Goal: Find specific fact: Find specific fact

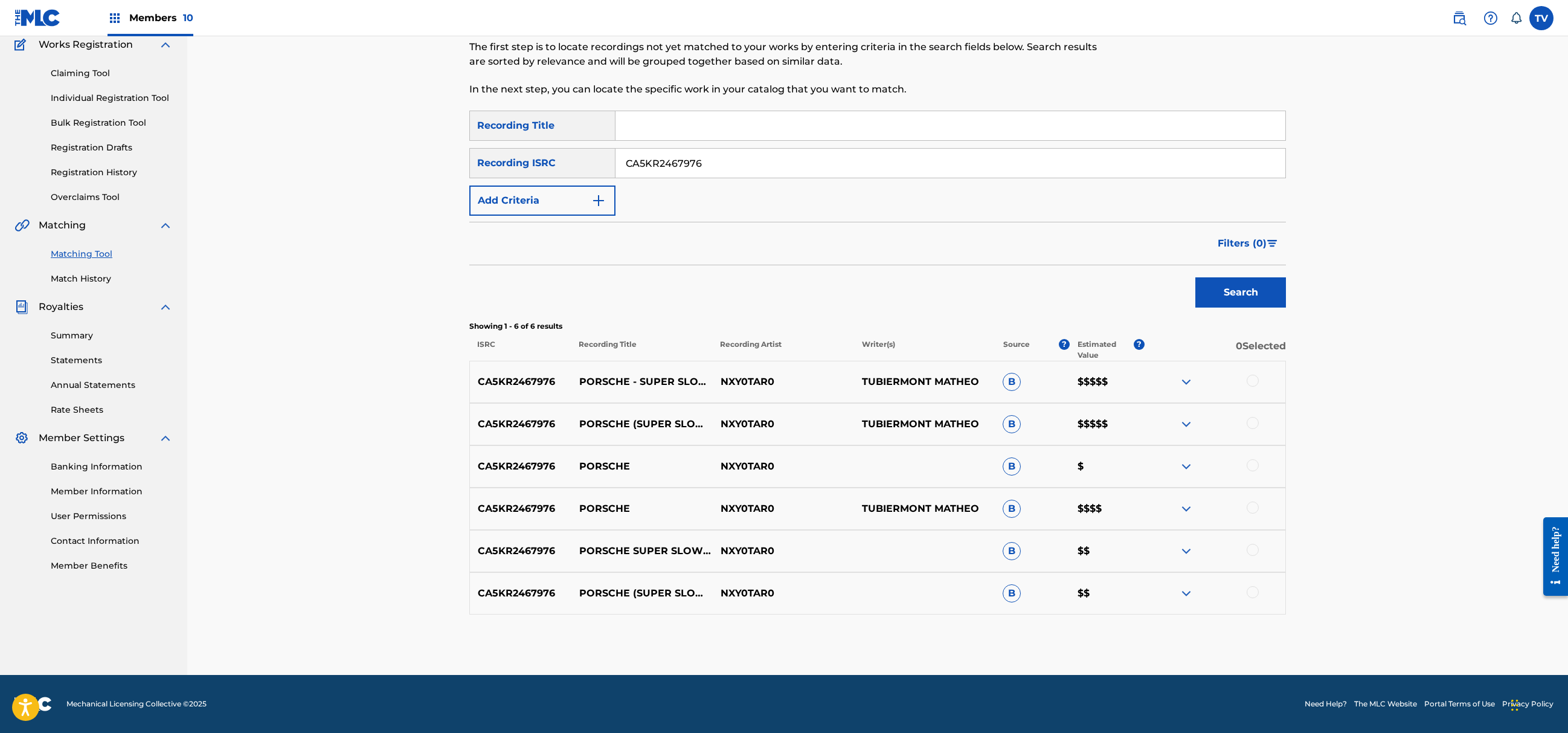
drag, startPoint x: 505, startPoint y: 155, endPoint x: 448, endPoint y: 156, distance: 57.0
click at [443, 156] on div "Matching Tool The Matching Tool allows Members to match sound recordings to wor…" at bounding box center [877, 303] width 1381 height 743
paste input "GBKQU2351451"
click at [1195, 277] on button "Search" at bounding box center [1240, 292] width 91 height 30
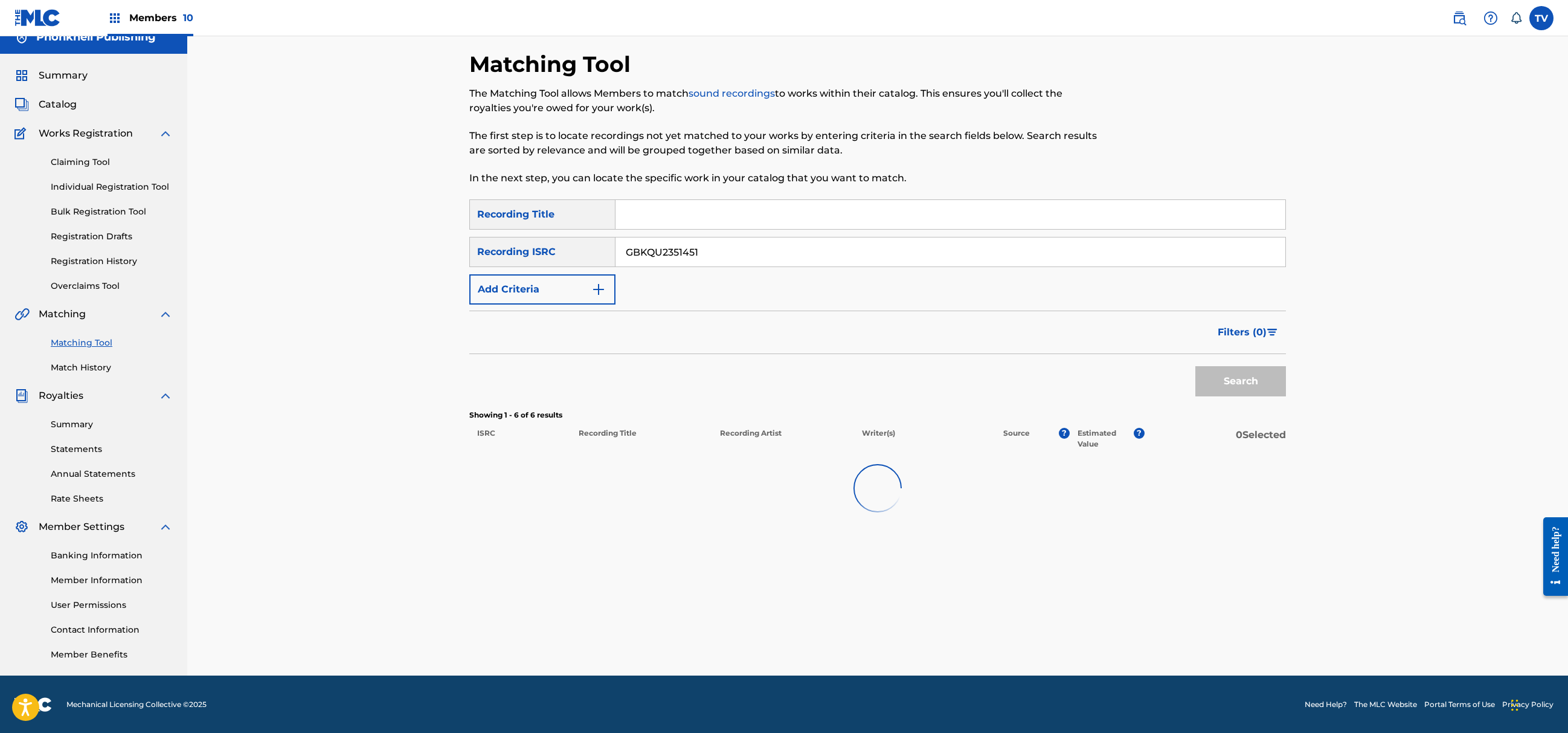
scroll to position [105, 0]
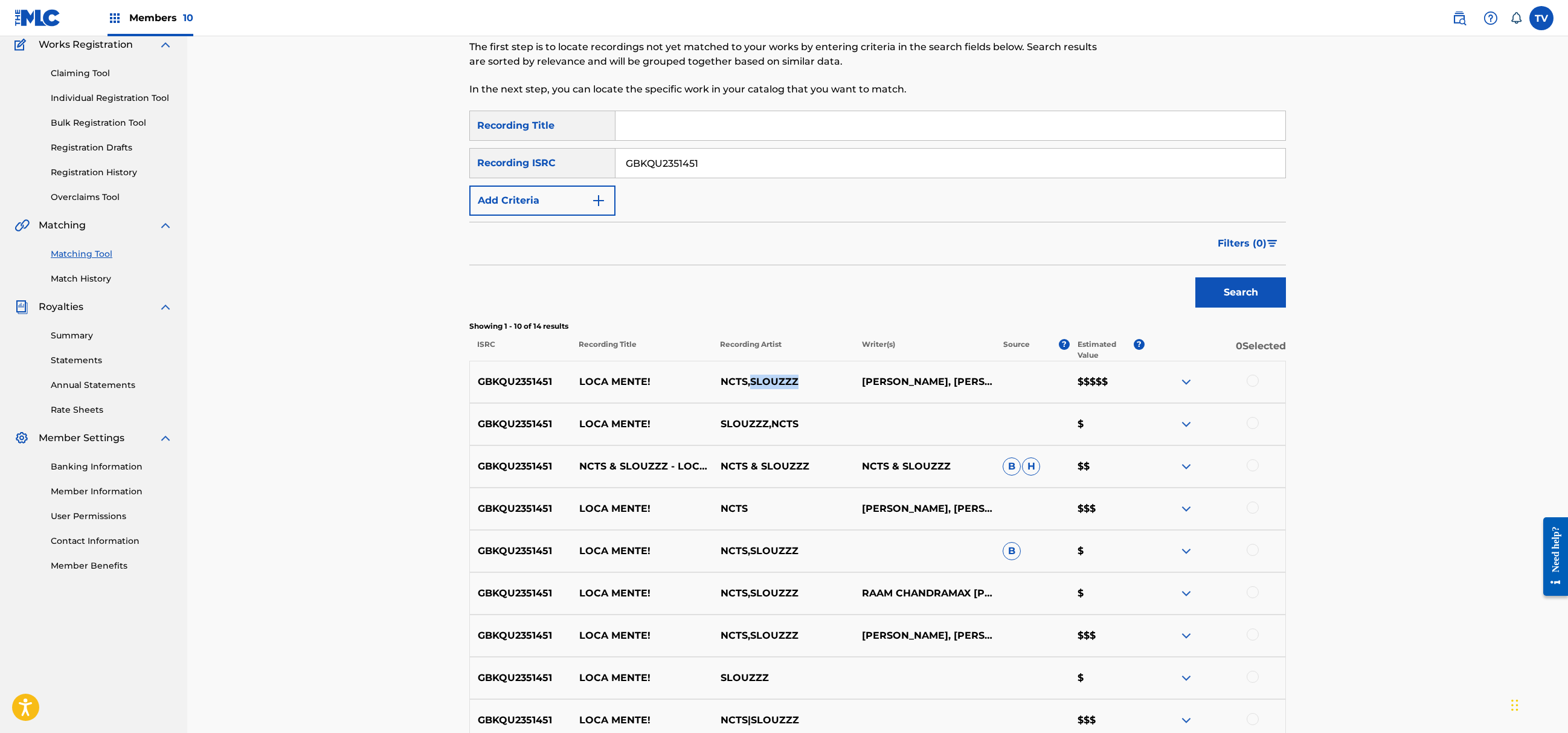
drag, startPoint x: 808, startPoint y: 378, endPoint x: 752, endPoint y: 383, distance: 56.2
click at [752, 383] on p "NCTS,SLOUZZZ" at bounding box center [782, 382] width 141 height 15
copy p "SLOUZZZ"
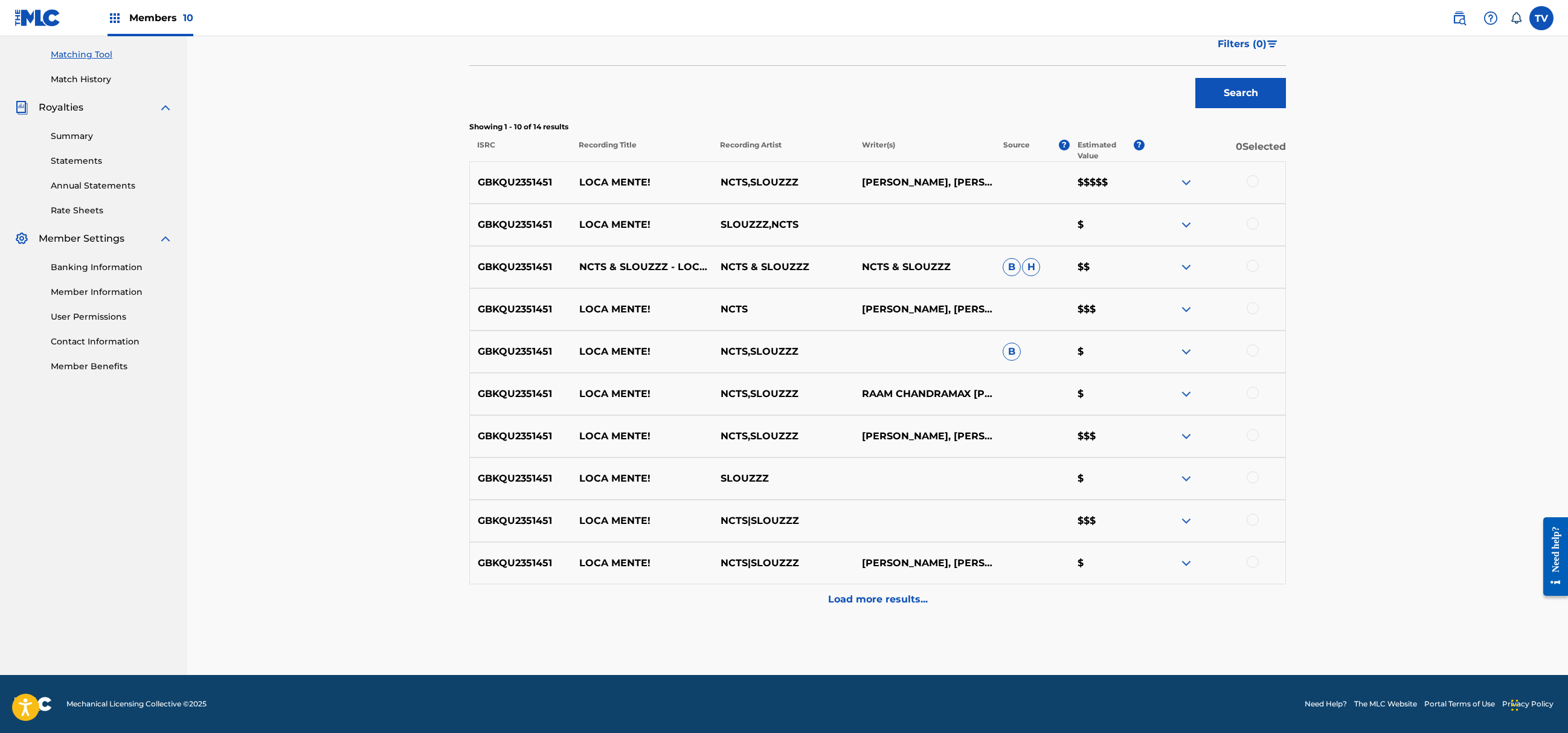
click at [882, 597] on p "Load more results..." at bounding box center [878, 600] width 100 height 15
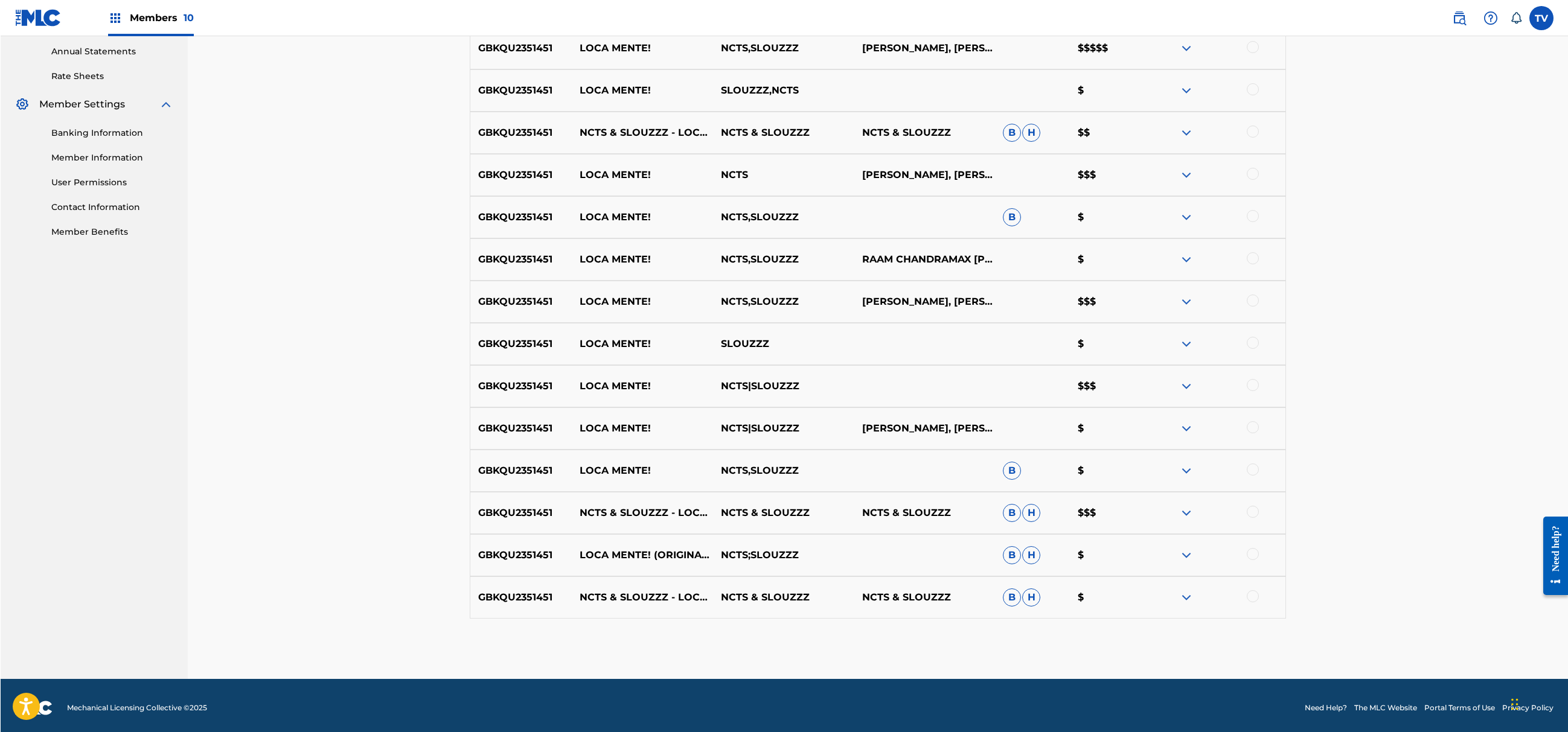
scroll to position [0, 0]
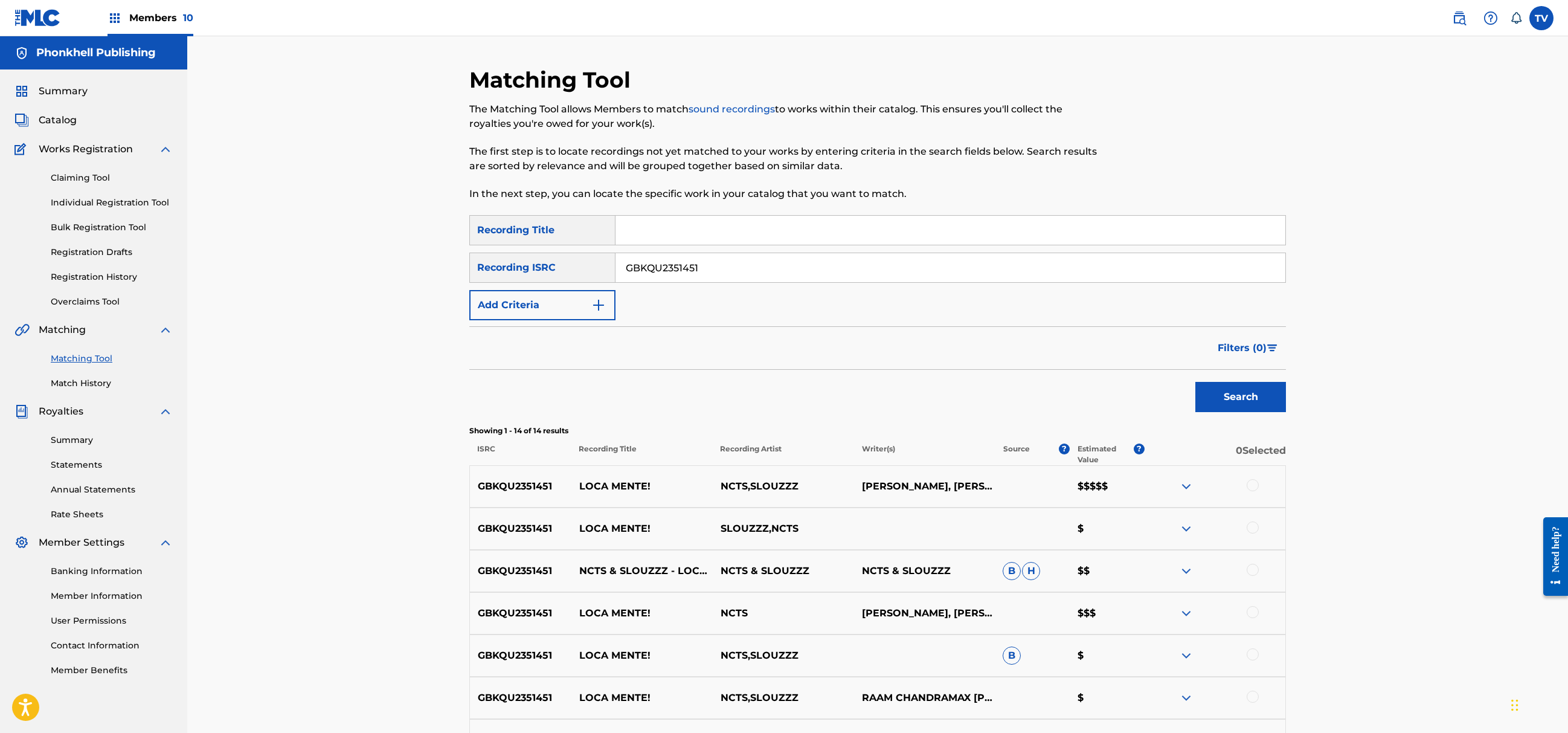
drag, startPoint x: 712, startPoint y: 268, endPoint x: 547, endPoint y: 277, distance: 165.2
click at [547, 277] on div "SearchWithCriteriac7f28517-07e1-4374-a0c5-a895f6f75b50 Recording ISRC GBKQU2351…" at bounding box center [877, 268] width 817 height 30
paste input "QZMHK2321893"
type input "QZMHK2321893"
click at [1195, 382] on button "Search" at bounding box center [1240, 397] width 91 height 30
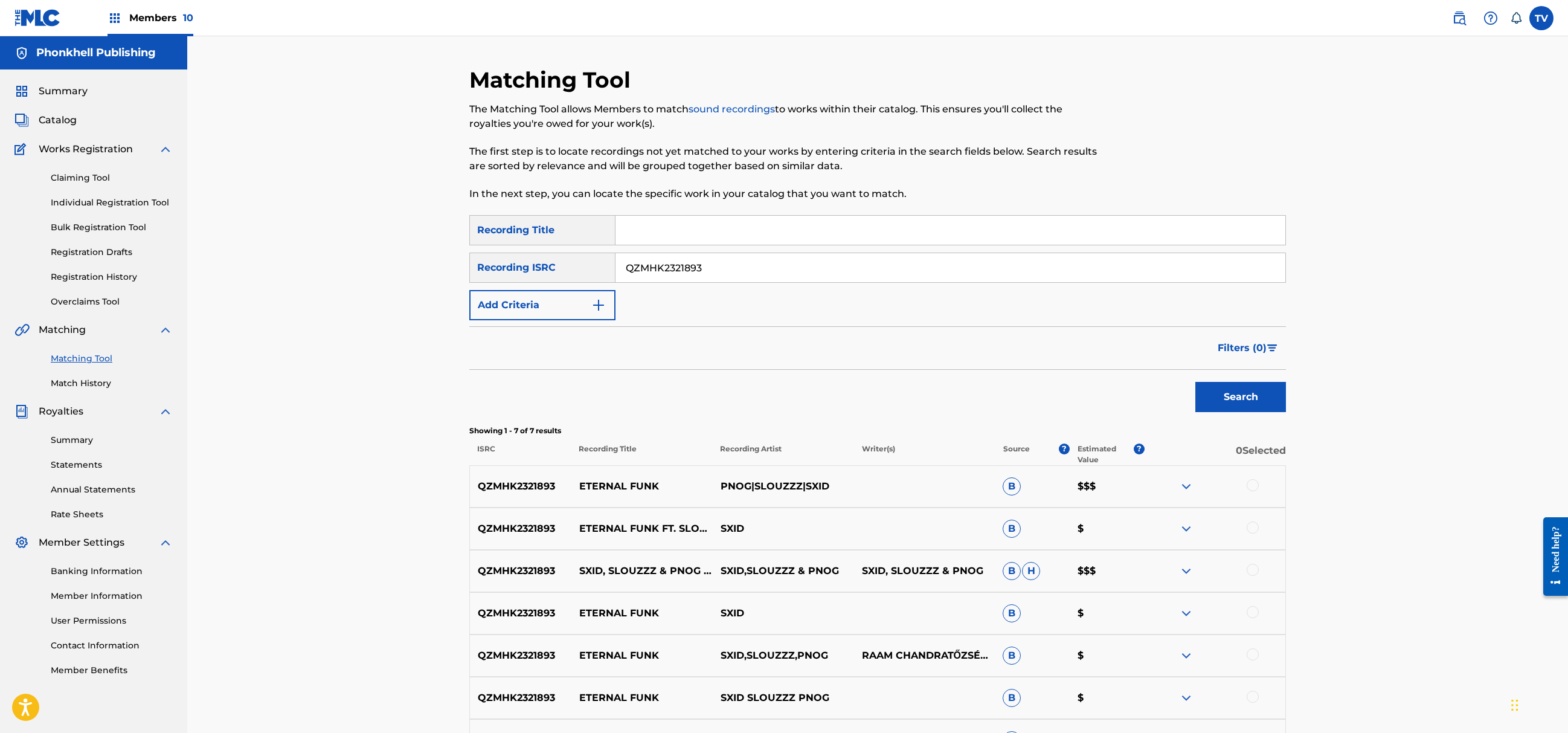
drag, startPoint x: 716, startPoint y: 268, endPoint x: 563, endPoint y: 264, distance: 153.1
click at [561, 261] on div "SearchWithCriteriac7f28517-07e1-4374-a0c5-a895f6f75b50 Recording ISRC QZMHK2321…" at bounding box center [877, 268] width 817 height 30
